Goal: Navigation & Orientation: Find specific page/section

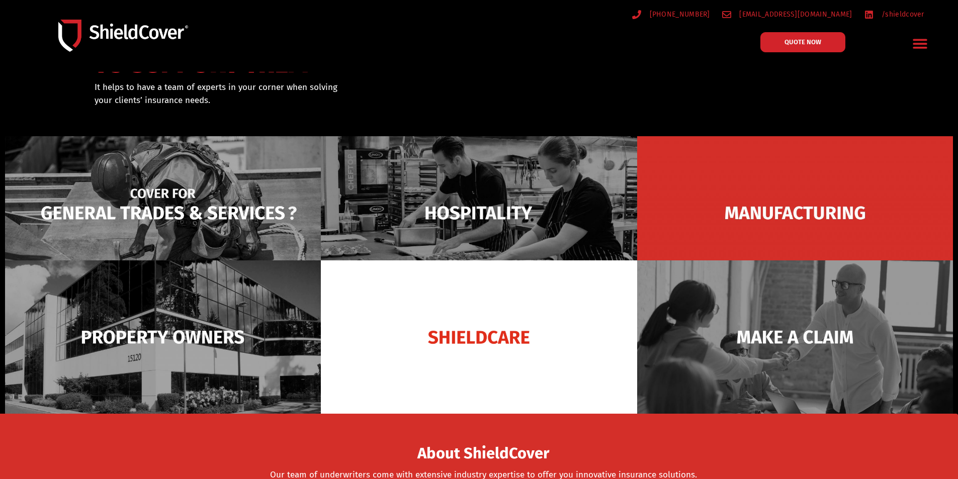
scroll to position [101, 0]
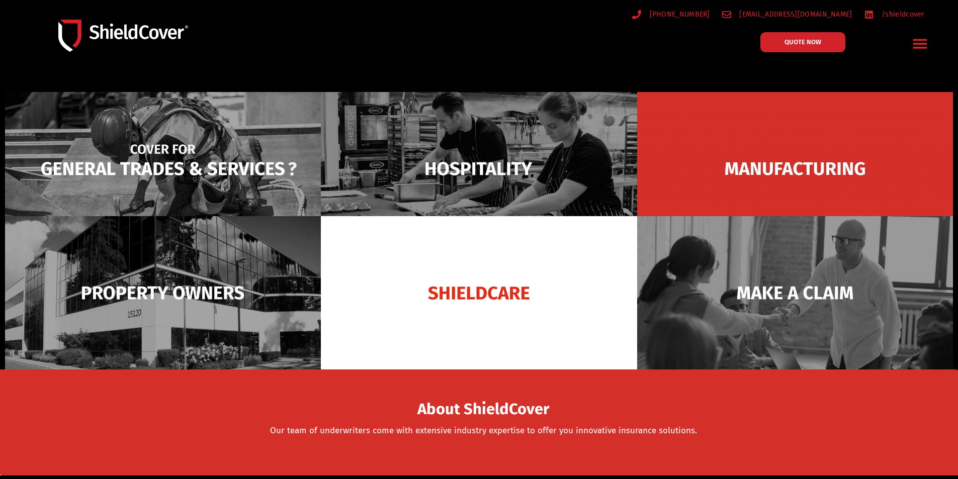
click at [180, 176] on img at bounding box center [163, 168] width 316 height 153
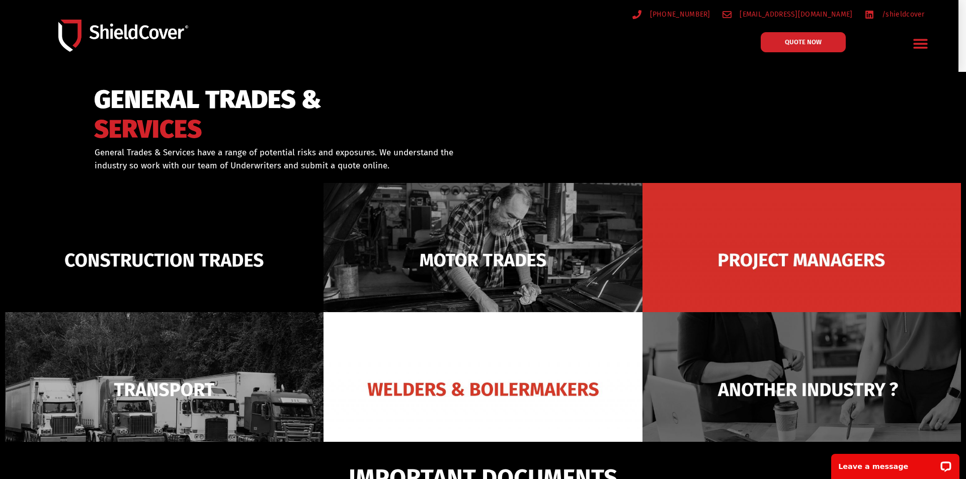
click at [911, 40] on div "Menu Toggle" at bounding box center [921, 44] width 24 height 24
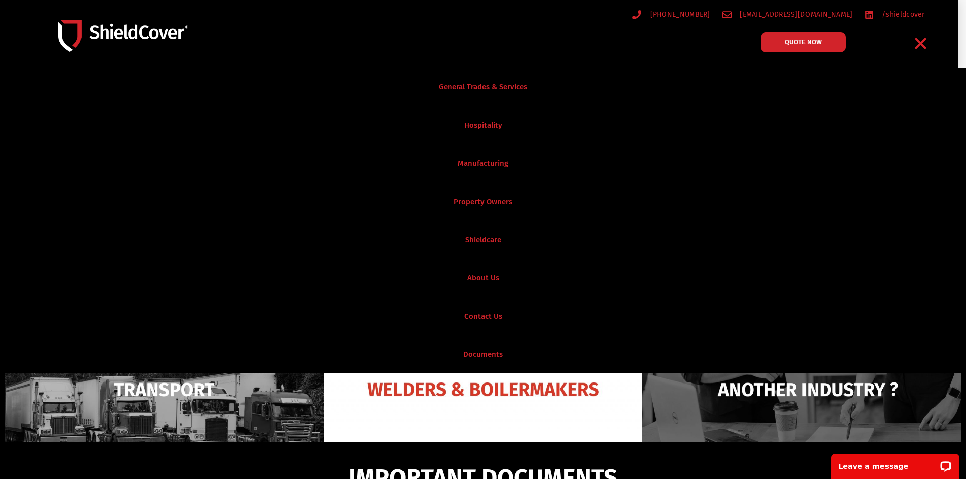
click at [221, 451] on div "IMPORTANT DOCUMENTS" at bounding box center [483, 466] width 736 height 48
